Goal: Task Accomplishment & Management: Manage account settings

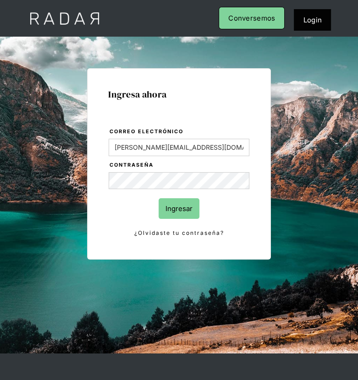
click at [172, 212] on input "Ingresar" at bounding box center [178, 208] width 41 height 21
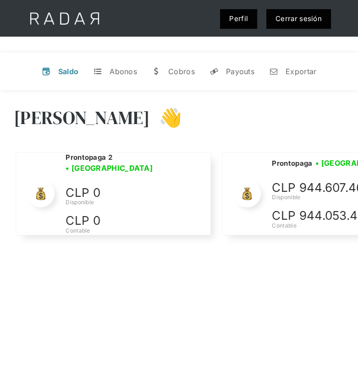
click at [322, 17] on link "Cerrar sesión" at bounding box center [298, 19] width 65 height 20
